Goal: Book appointment/travel/reservation

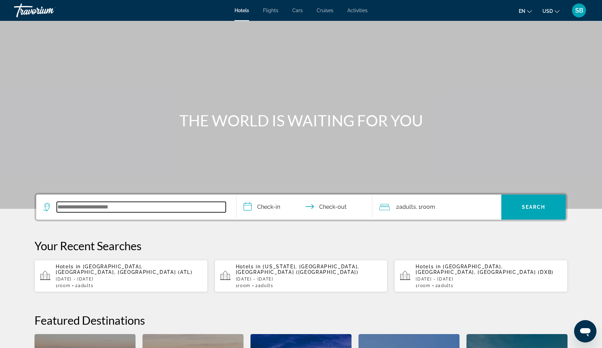
click at [102, 205] on input "Search widget" at bounding box center [141, 207] width 169 height 10
type input "*"
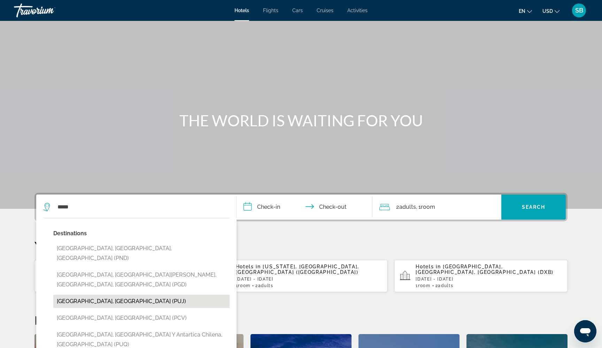
click at [99, 295] on button "Punta Cana, Dominican Republic (PUJ)" at bounding box center [141, 301] width 176 height 13
type input "**********"
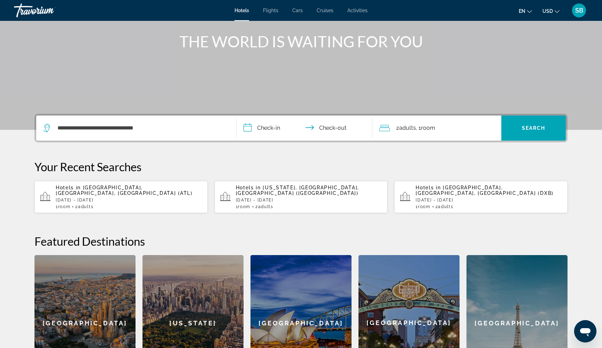
click at [257, 129] on input "**********" at bounding box center [305, 129] width 139 height 27
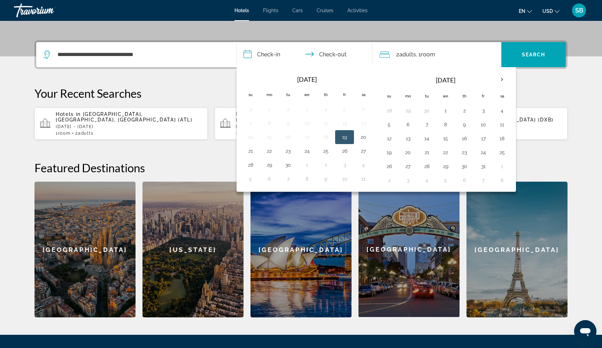
scroll to position [170, 0]
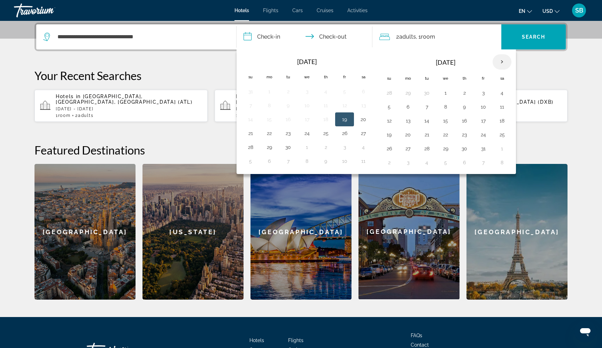
click at [503, 63] on th "Next month" at bounding box center [501, 61] width 19 height 15
click at [389, 138] on button "16" at bounding box center [388, 135] width 11 height 10
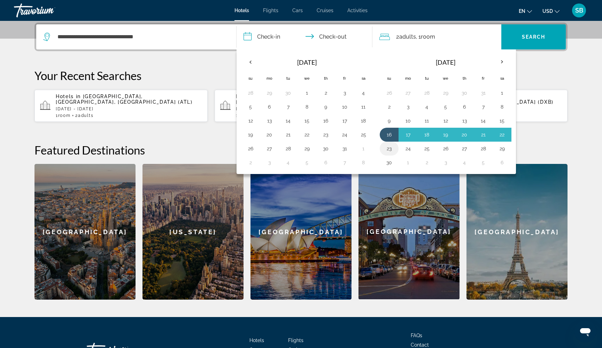
click at [390, 147] on button "23" at bounding box center [388, 149] width 11 height 10
type input "**********"
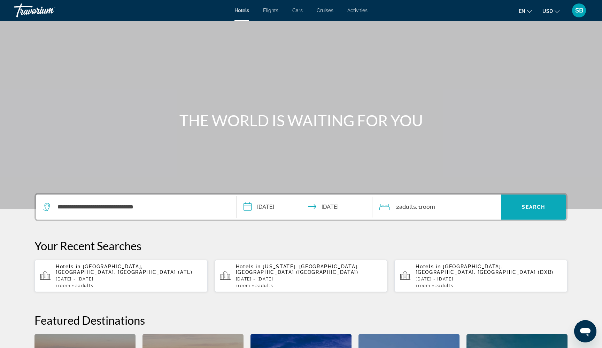
scroll to position [0, 0]
click at [542, 205] on span "Search" at bounding box center [534, 207] width 24 height 6
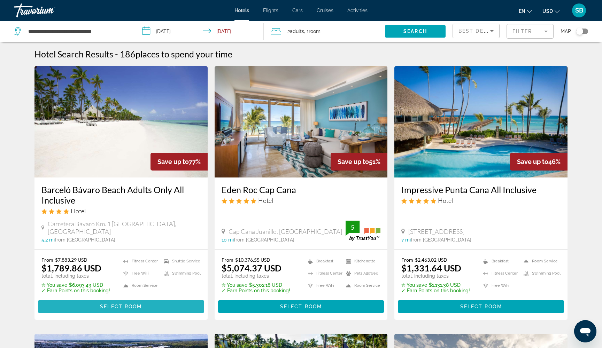
click at [151, 298] on span "Main content" at bounding box center [121, 306] width 166 height 17
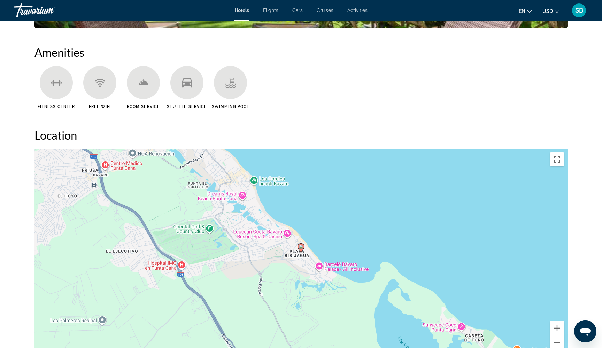
scroll to position [444, 0]
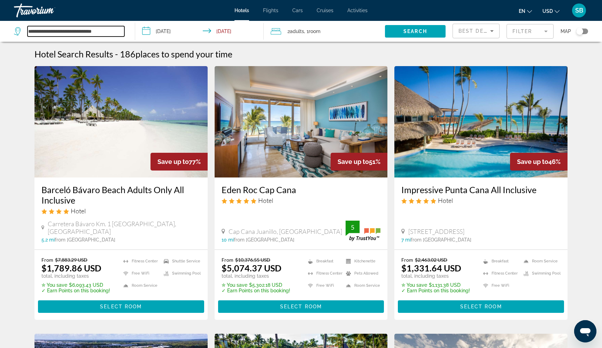
click at [91, 34] on input "**********" at bounding box center [76, 31] width 97 height 10
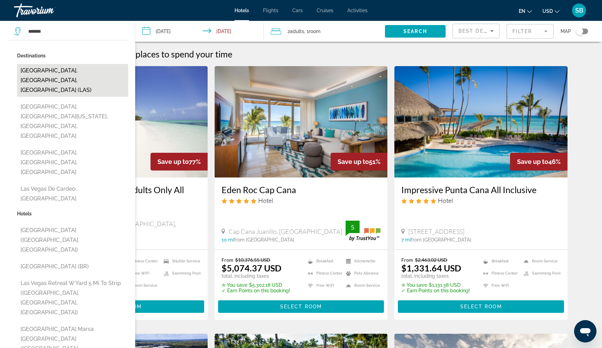
click at [67, 73] on button "Las Vegas, NV, United States (LAS)" at bounding box center [72, 80] width 111 height 33
type input "**********"
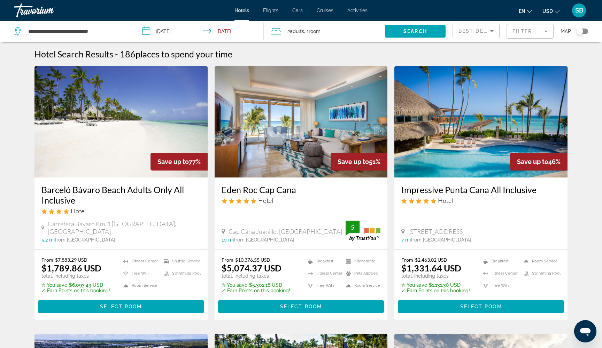
click at [158, 32] on input "**********" at bounding box center [200, 32] width 131 height 23
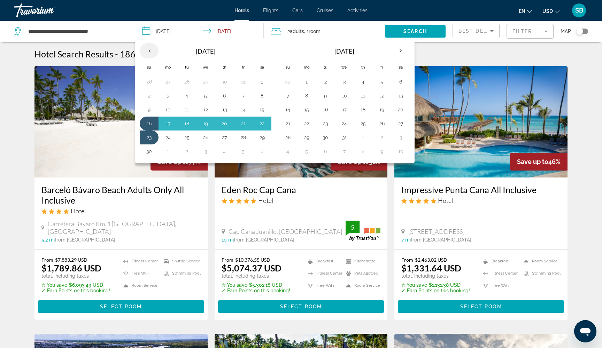
click at [150, 49] on th "Previous month" at bounding box center [149, 50] width 19 height 15
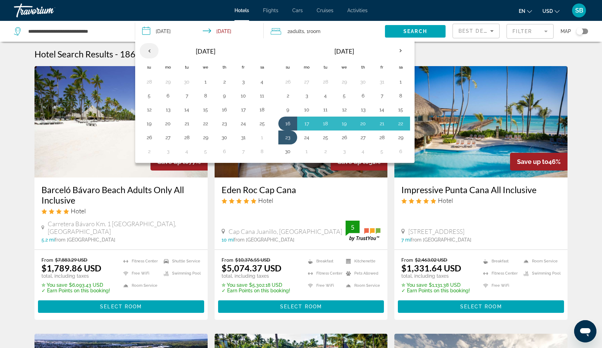
click at [150, 52] on th "Previous month" at bounding box center [149, 50] width 19 height 15
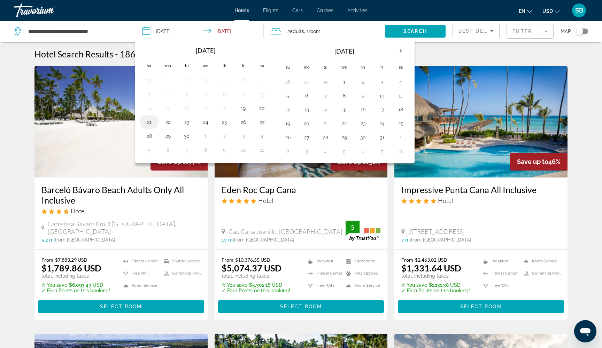
click at [145, 125] on button "21" at bounding box center [148, 122] width 11 height 10
click at [226, 126] on button "25" at bounding box center [224, 122] width 11 height 10
type input "**********"
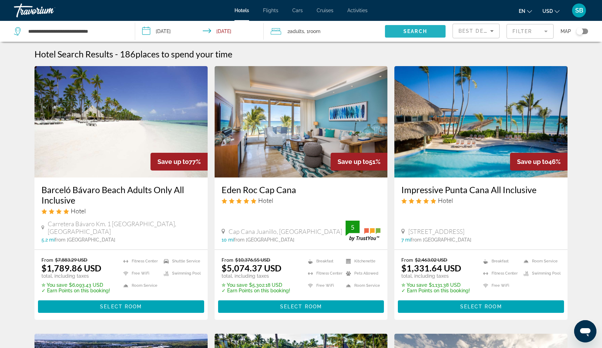
click at [419, 32] on span "Search" at bounding box center [415, 32] width 24 height 6
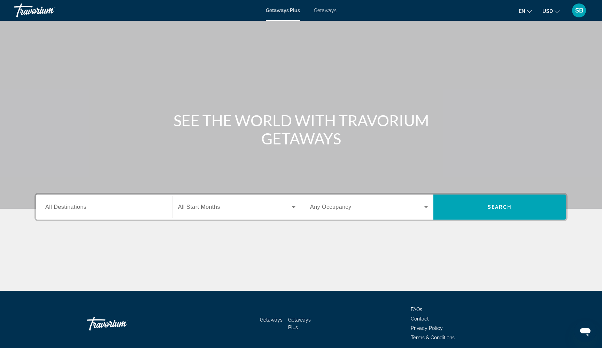
click at [325, 10] on span "Getaways" at bounding box center [325, 11] width 23 height 6
click at [114, 212] on div "Search widget" at bounding box center [104, 207] width 118 height 20
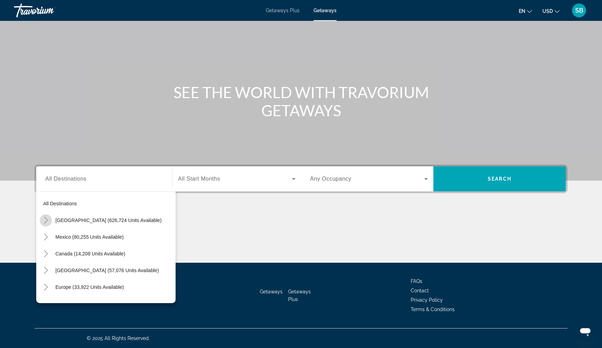
click at [47, 218] on icon "Toggle United States (626,724 units available)" at bounding box center [45, 220] width 7 height 7
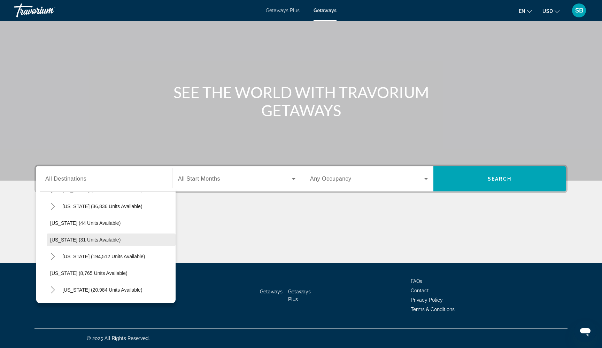
scroll to position [86, 0]
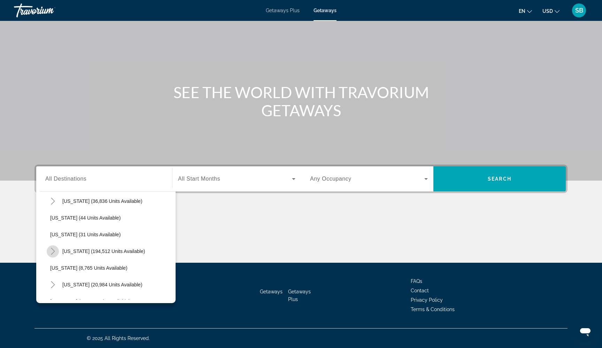
click at [51, 252] on icon "Toggle Florida (194,512 units available)" at bounding box center [52, 251] width 7 height 7
click at [70, 272] on span "Search widget" at bounding box center [115, 268] width 122 height 17
type input "**********"
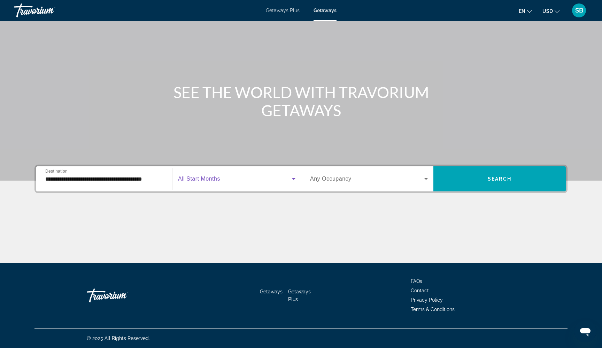
click at [244, 180] on span "Search widget" at bounding box center [235, 179] width 114 height 8
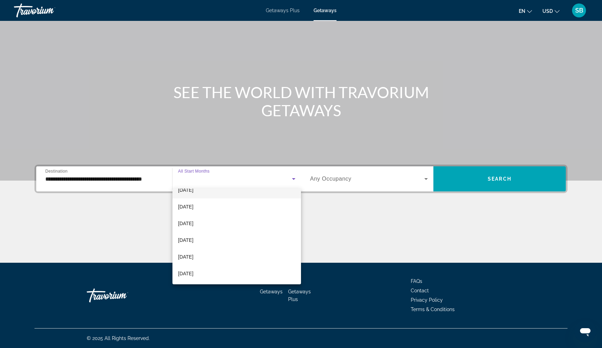
scroll to position [99, 0]
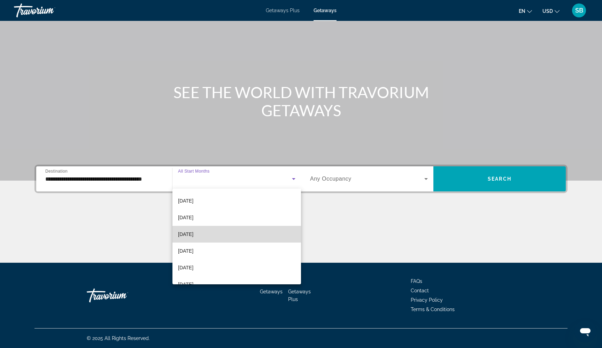
click at [210, 236] on mat-option "[DATE]" at bounding box center [236, 234] width 128 height 17
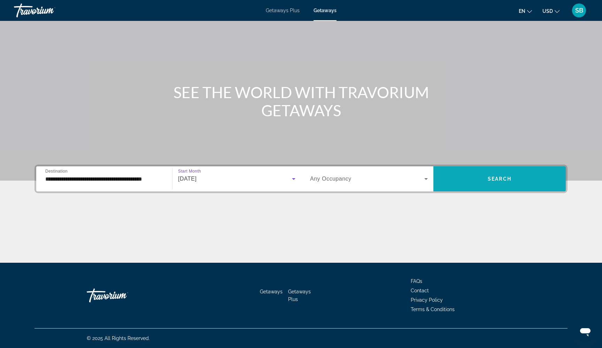
click at [490, 179] on span "Search" at bounding box center [499, 179] width 24 height 6
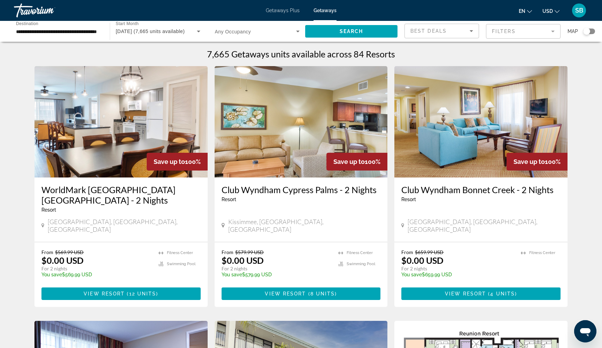
click at [526, 31] on mat-form-field "Filters" at bounding box center [523, 31] width 75 height 15
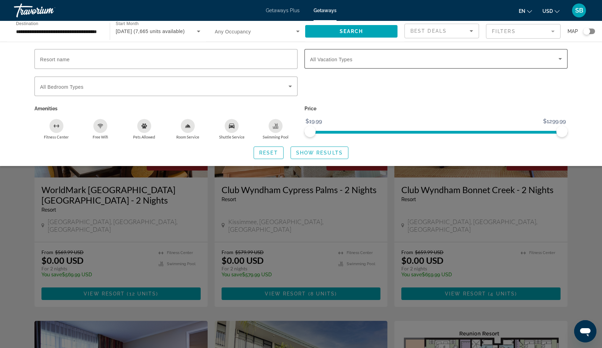
click at [399, 63] on div "Search widget" at bounding box center [436, 58] width 252 height 19
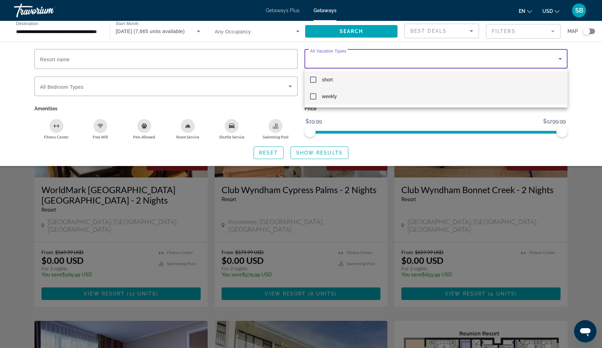
click at [312, 99] on mat-pseudo-checkbox at bounding box center [313, 96] width 6 height 6
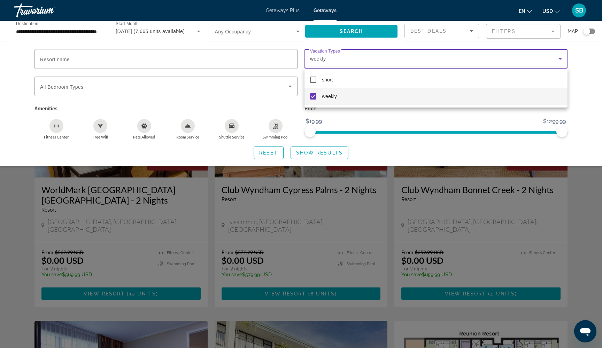
click at [314, 155] on div at bounding box center [301, 174] width 602 height 348
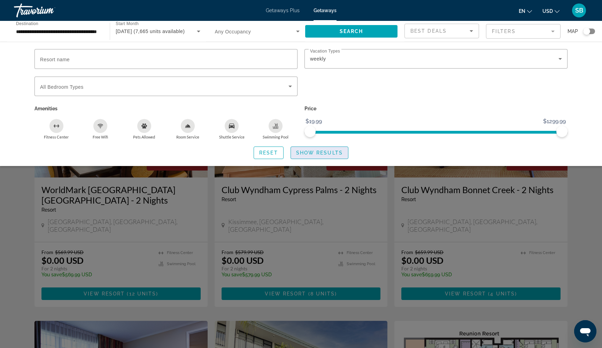
click at [311, 154] on span "Show Results" at bounding box center [319, 153] width 47 height 6
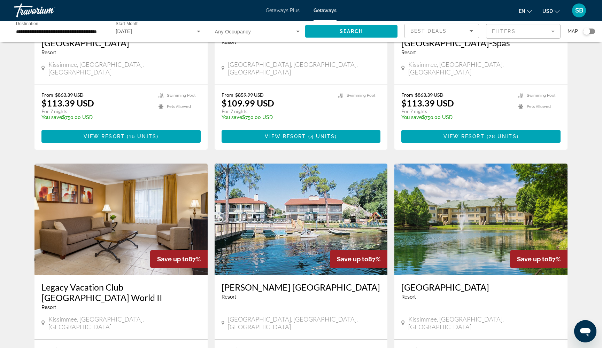
scroll to position [695, 0]
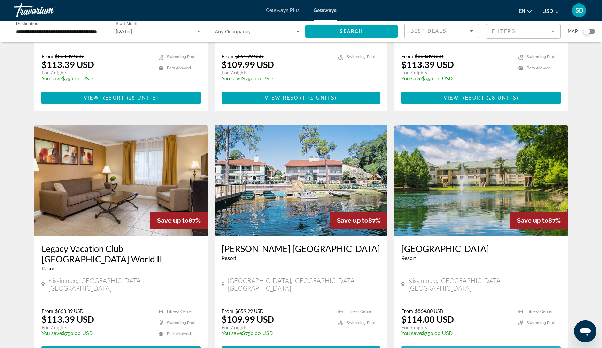
click at [465, 348] on span "View Resort" at bounding box center [463, 353] width 41 height 6
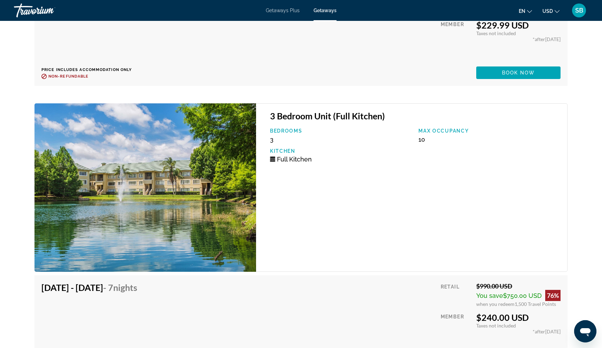
scroll to position [5212, 0]
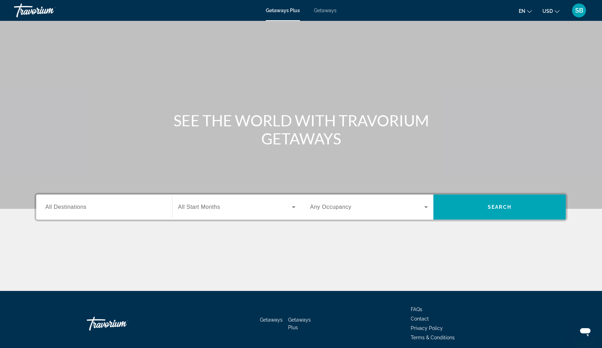
click at [323, 14] on div "Getaways Plus Getaways en English Español Français Italiano Português русский U…" at bounding box center [301, 10] width 602 height 18
click at [322, 10] on span "Getaways" at bounding box center [325, 11] width 23 height 6
click at [94, 207] on input "Destination All Destinations" at bounding box center [104, 207] width 118 height 8
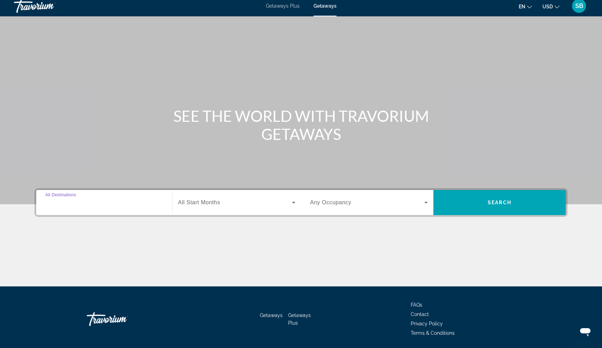
scroll to position [28, 0]
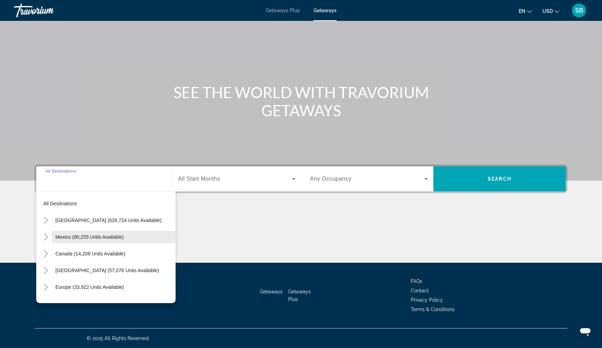
click at [56, 236] on span "Mexico (80,255 units available)" at bounding box center [89, 237] width 68 height 6
type input "**********"
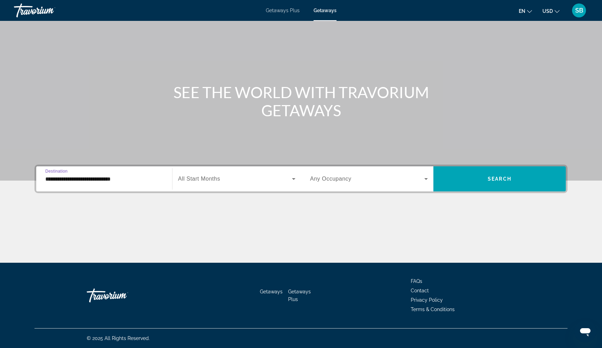
click at [252, 184] on div "Search widget" at bounding box center [236, 178] width 117 height 19
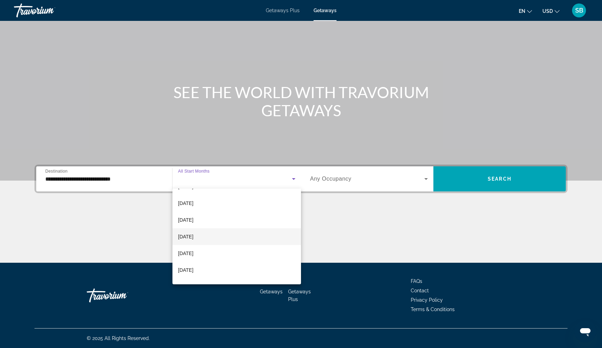
scroll to position [135, 0]
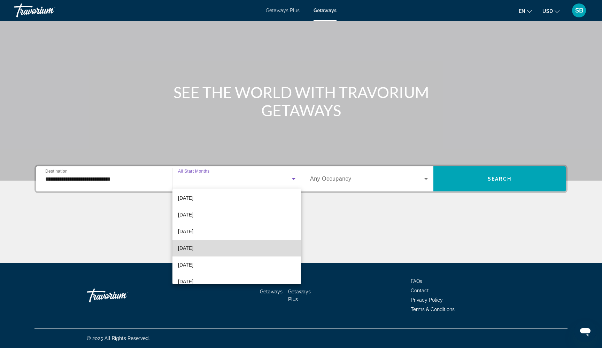
click at [222, 247] on mat-option "[DATE]" at bounding box center [236, 248] width 128 height 17
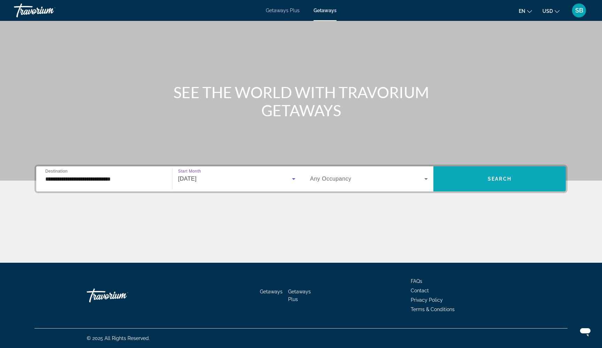
click at [488, 179] on span "Search" at bounding box center [499, 179] width 24 height 6
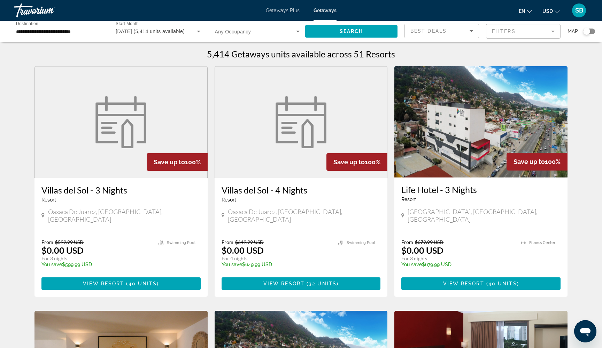
click at [497, 31] on mat-form-field "Filters" at bounding box center [523, 31] width 75 height 15
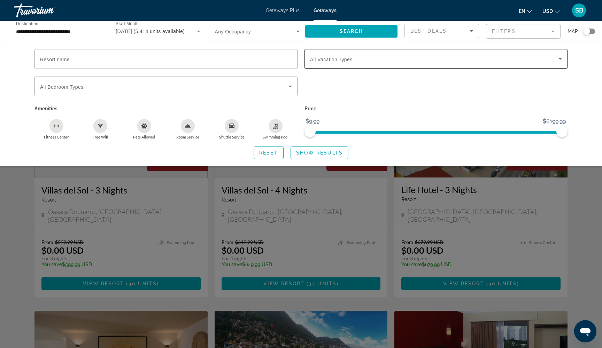
click at [427, 58] on span "Search widget" at bounding box center [434, 59] width 248 height 8
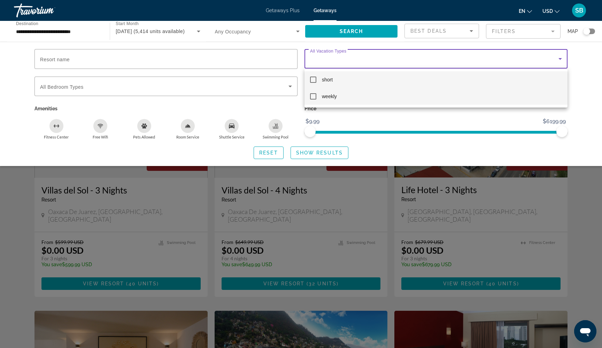
click at [313, 97] on mat-pseudo-checkbox at bounding box center [313, 96] width 6 height 6
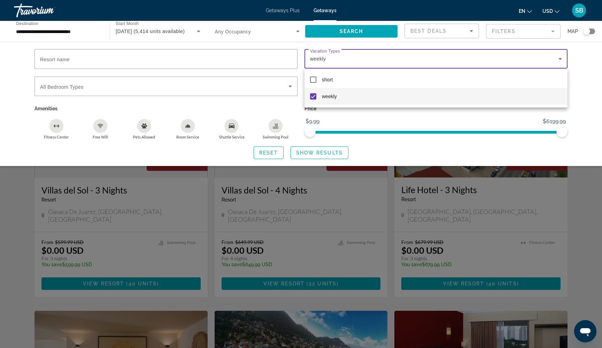
click at [306, 153] on div at bounding box center [301, 174] width 602 height 348
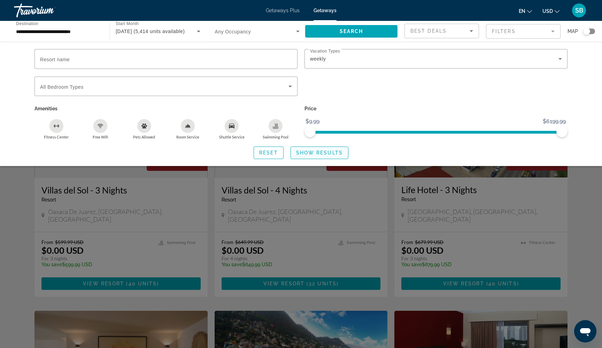
click at [304, 153] on span "Show Results" at bounding box center [319, 153] width 47 height 6
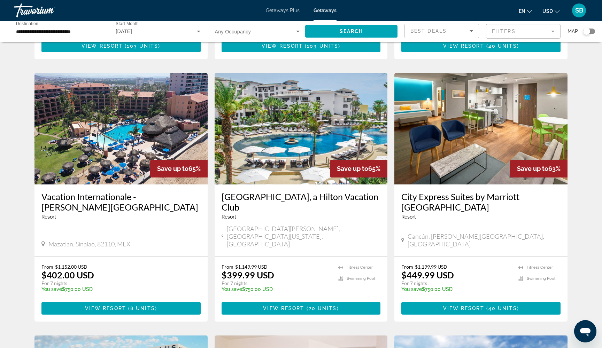
scroll to position [484, 0]
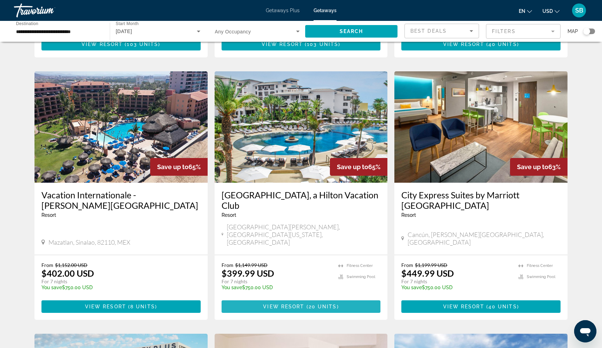
click at [272, 304] on span "View Resort" at bounding box center [283, 307] width 41 height 6
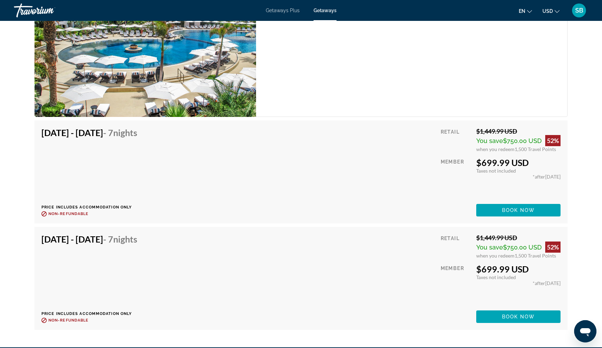
scroll to position [1857, 0]
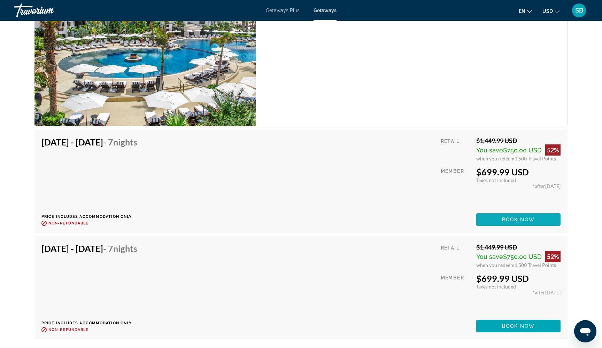
click at [499, 221] on span "Main content" at bounding box center [518, 219] width 84 height 17
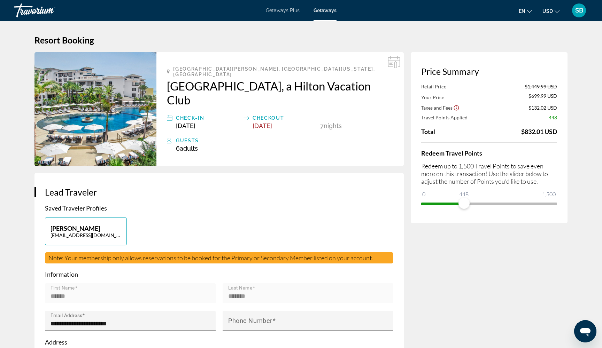
drag, startPoint x: 464, startPoint y: 205, endPoint x: 417, endPoint y: 208, distance: 46.8
click at [417, 208] on div "Price Summary Retail Price $1,449.99 USD Your Price $699.99 USD Taxes and Fees …" at bounding box center [489, 137] width 157 height 171
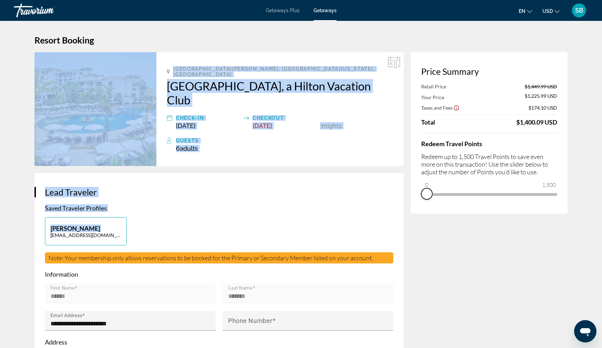
drag, startPoint x: 463, startPoint y: 205, endPoint x: 407, endPoint y: 210, distance: 55.6
